Goal: Find specific page/section: Locate item on page

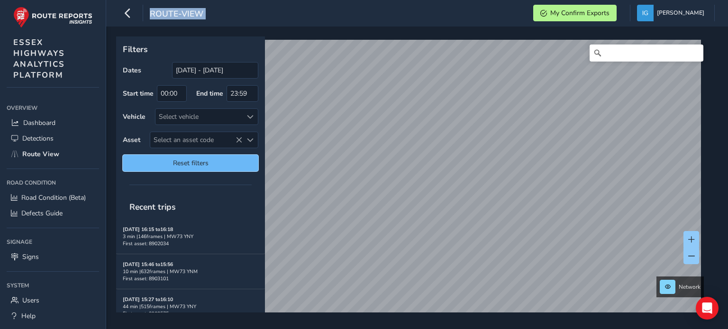
click at [228, 165] on span "Reset filters" at bounding box center [190, 163] width 121 height 9
type input "[DATE] - [DATE]"
click at [252, 140] on span "Select an asset code" at bounding box center [250, 140] width 7 height 7
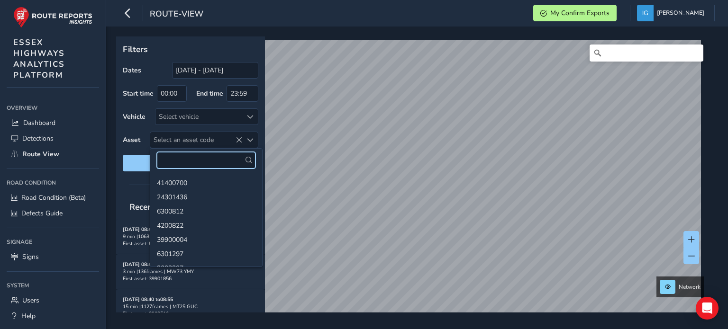
paste input "32201125"
type input "32201125"
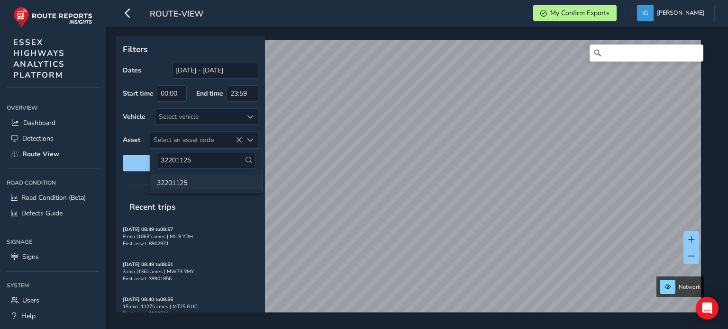
click at [171, 180] on li "32201125" at bounding box center [206, 182] width 112 height 14
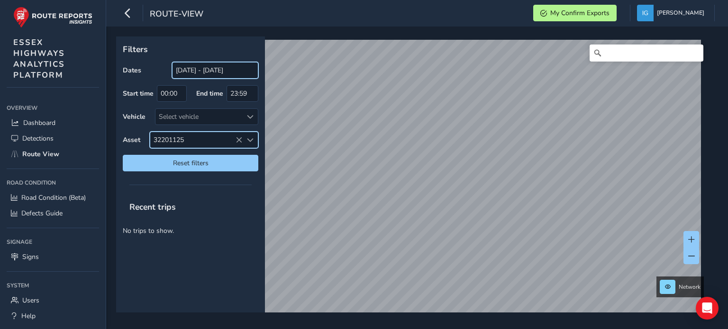
click at [206, 73] on input "[DATE] - [DATE]" at bounding box center [215, 70] width 86 height 17
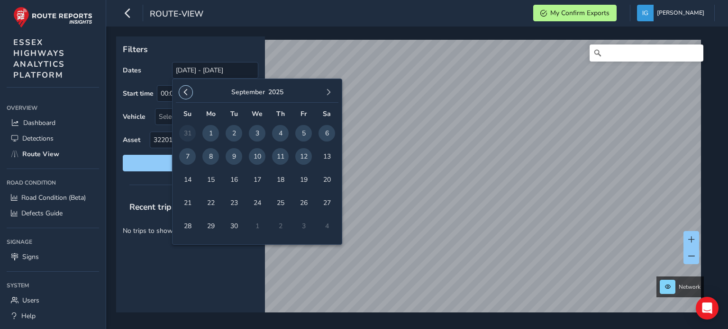
click at [184, 93] on span "button" at bounding box center [185, 92] width 7 height 7
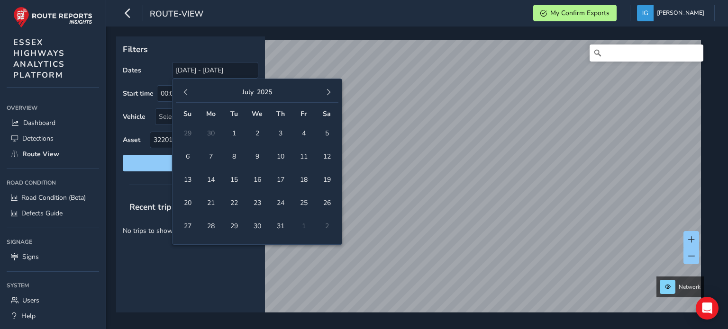
click at [184, 93] on span "button" at bounding box center [185, 92] width 7 height 7
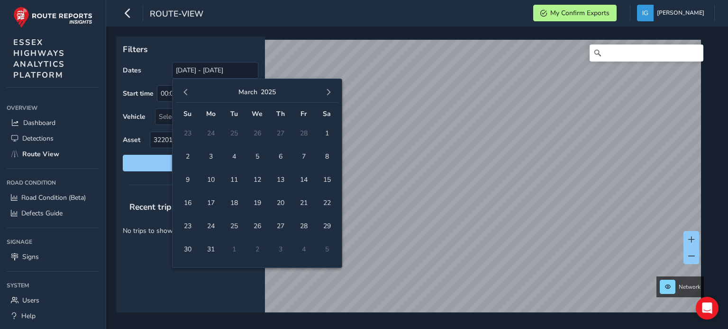
click at [184, 93] on span "button" at bounding box center [185, 92] width 7 height 7
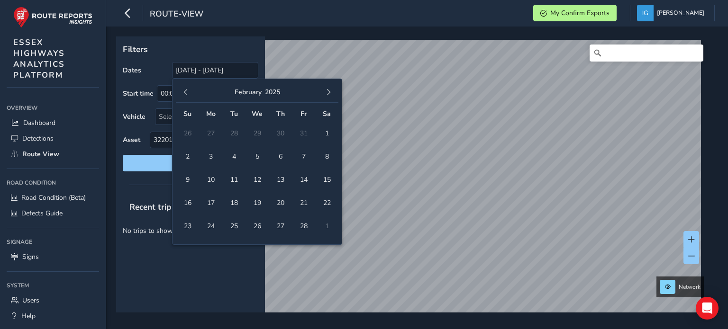
click at [184, 93] on span "button" at bounding box center [185, 92] width 7 height 7
click at [327, 94] on span "button" at bounding box center [328, 92] width 7 height 7
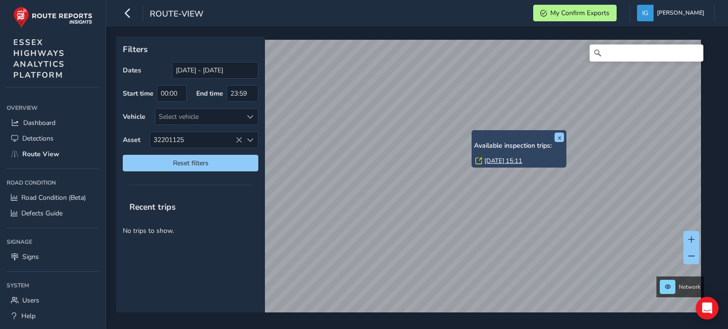
click at [474, 132] on div "x Available inspection trips: [DATE] 15:11" at bounding box center [519, 148] width 95 height 37
click at [490, 160] on link "[DATE] 15:11" at bounding box center [503, 161] width 38 height 9
